Goal: Task Accomplishment & Management: Manage account settings

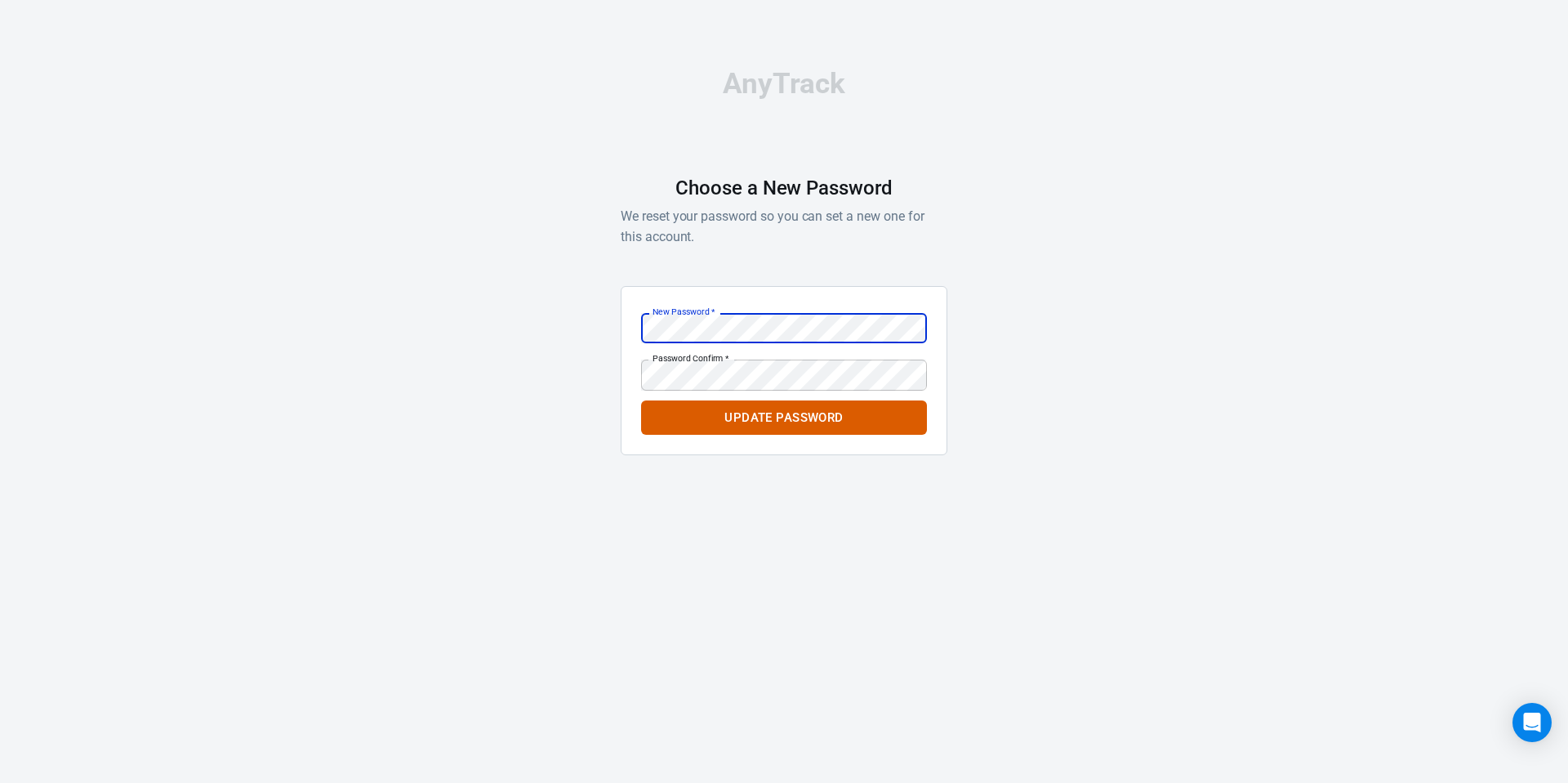
click at [795, 425] on button "Update Password" at bounding box center [784, 417] width 286 height 34
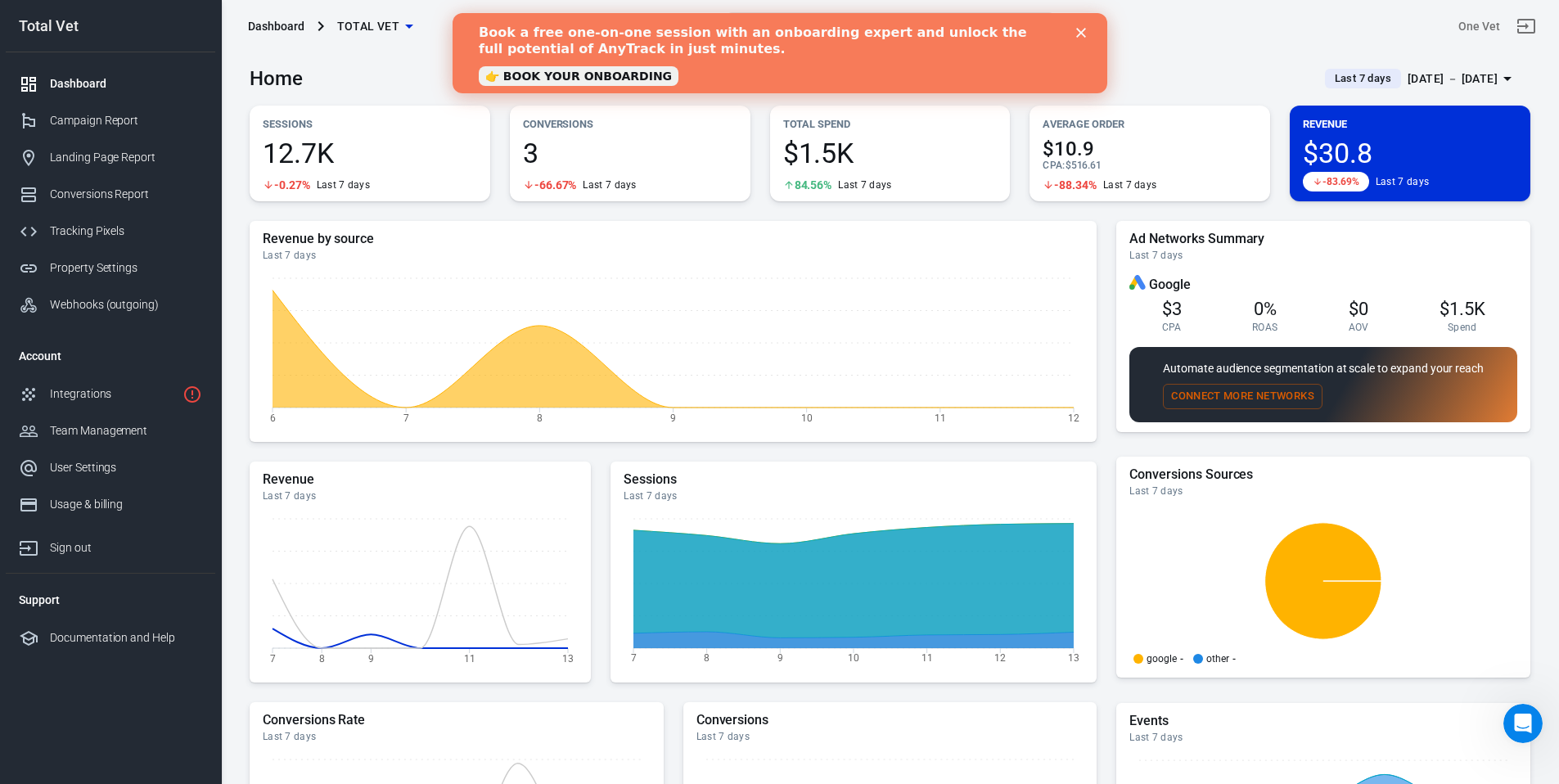
click at [75, 81] on div "Dashboard" at bounding box center [126, 84] width 152 height 18
click at [300, 29] on div "Dashboard" at bounding box center [277, 25] width 57 height 17
click at [279, 24] on div "Dashboard" at bounding box center [277, 25] width 57 height 17
click at [1082, 27] on icon "Close" at bounding box center [1081, 32] width 10 height 10
